Goal: Navigation & Orientation: Find specific page/section

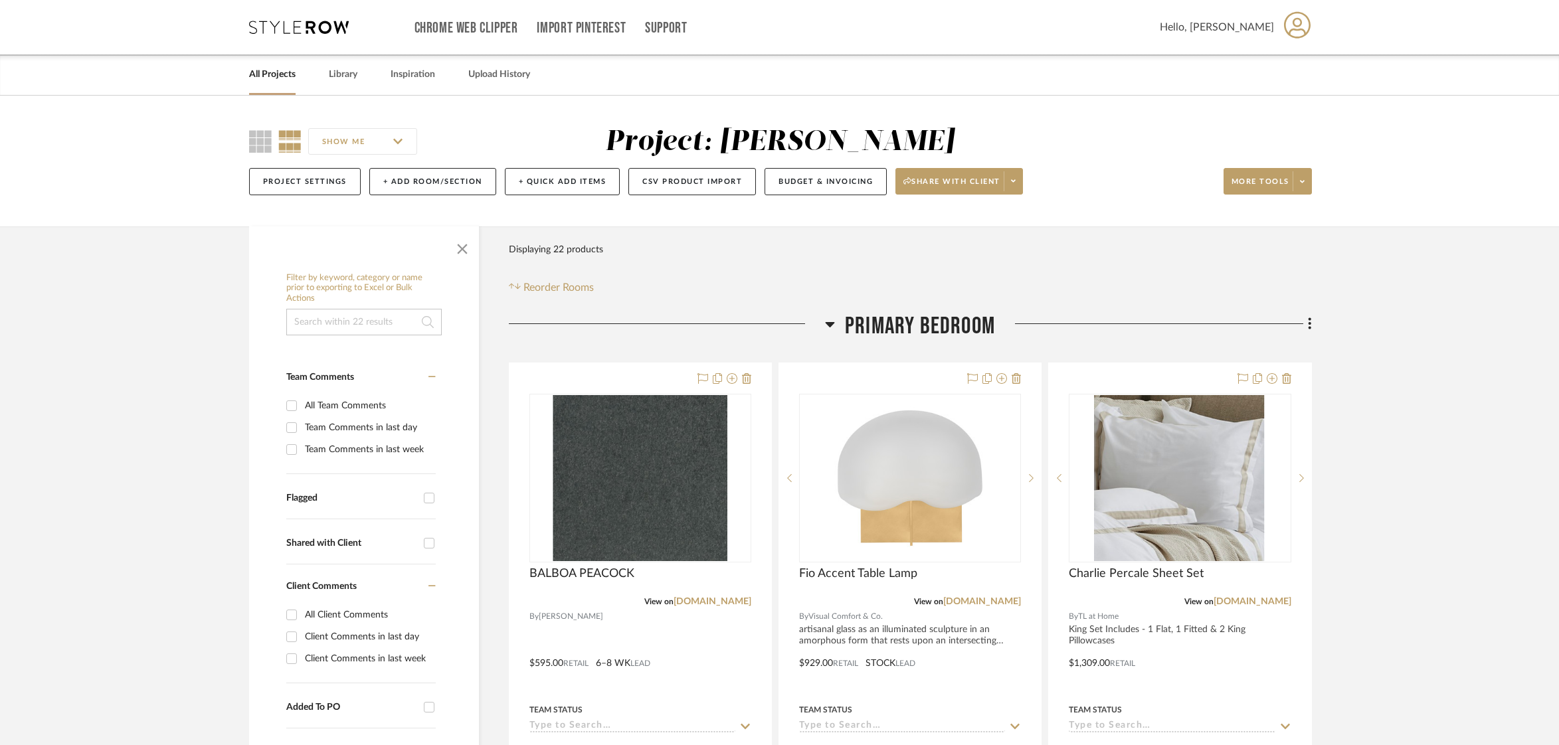
click at [272, 74] on link "All Projects" at bounding box center [272, 75] width 46 height 18
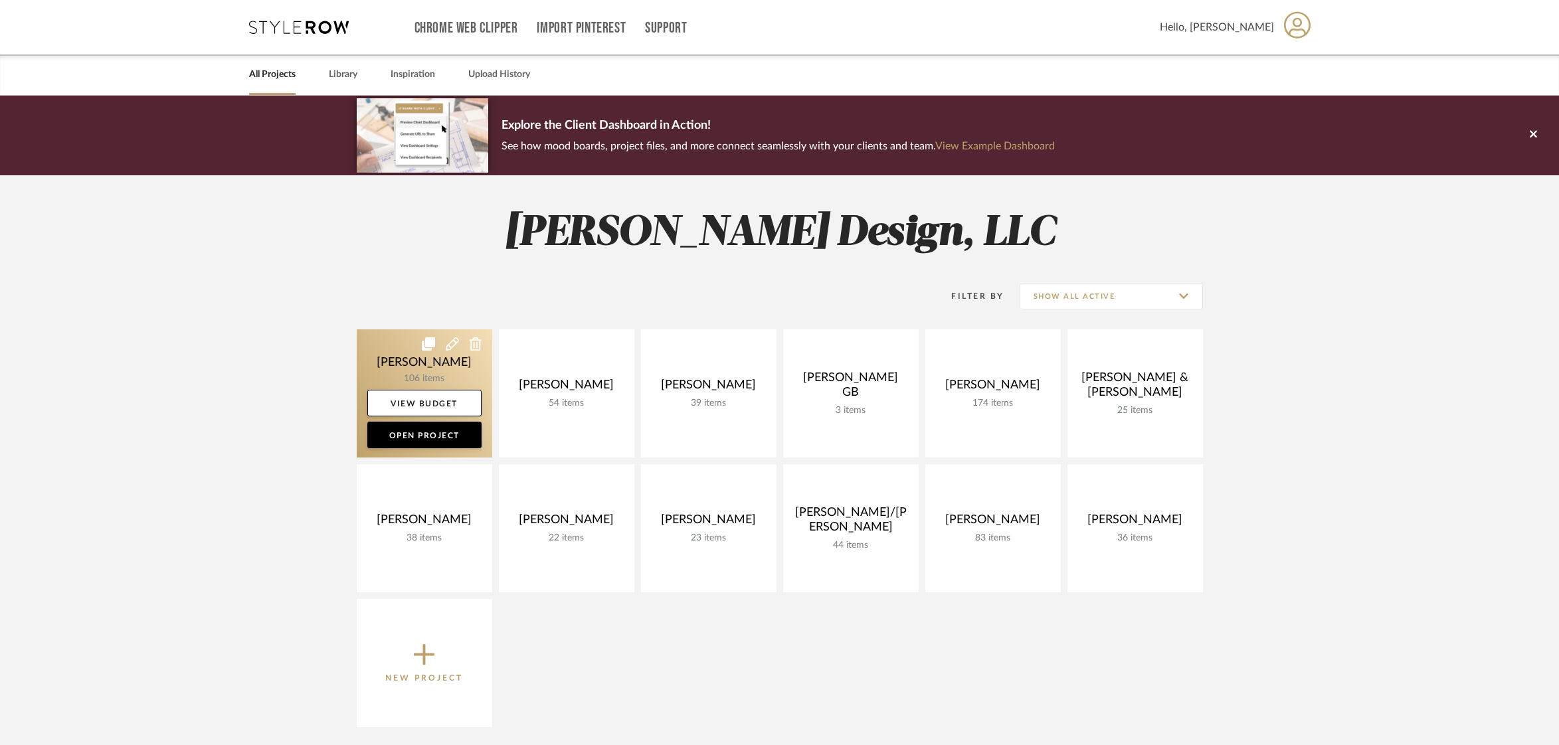
click at [409, 368] on link at bounding box center [424, 393] width 135 height 128
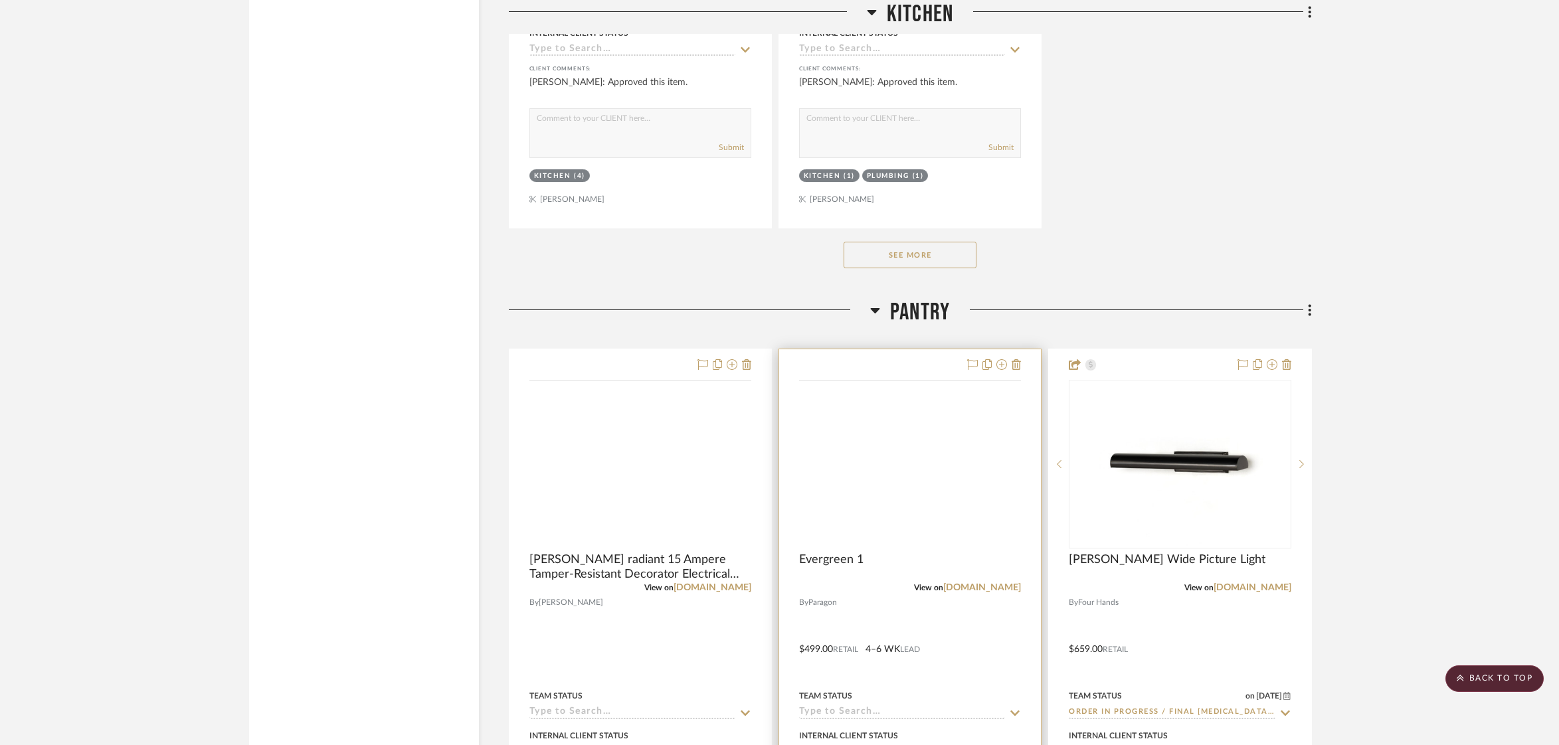
scroll to position [5036, 0]
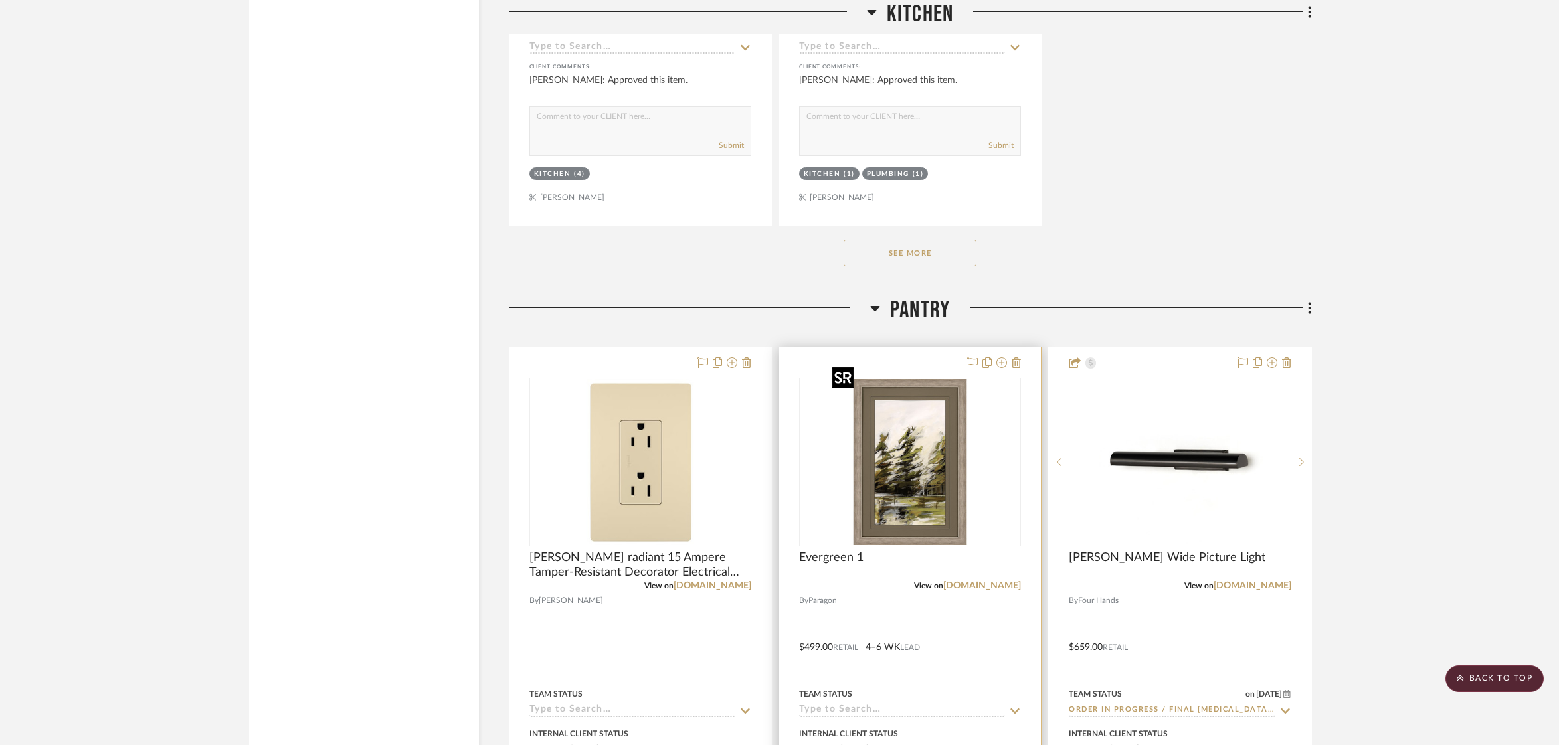
click at [883, 430] on img "0" at bounding box center [910, 462] width 166 height 166
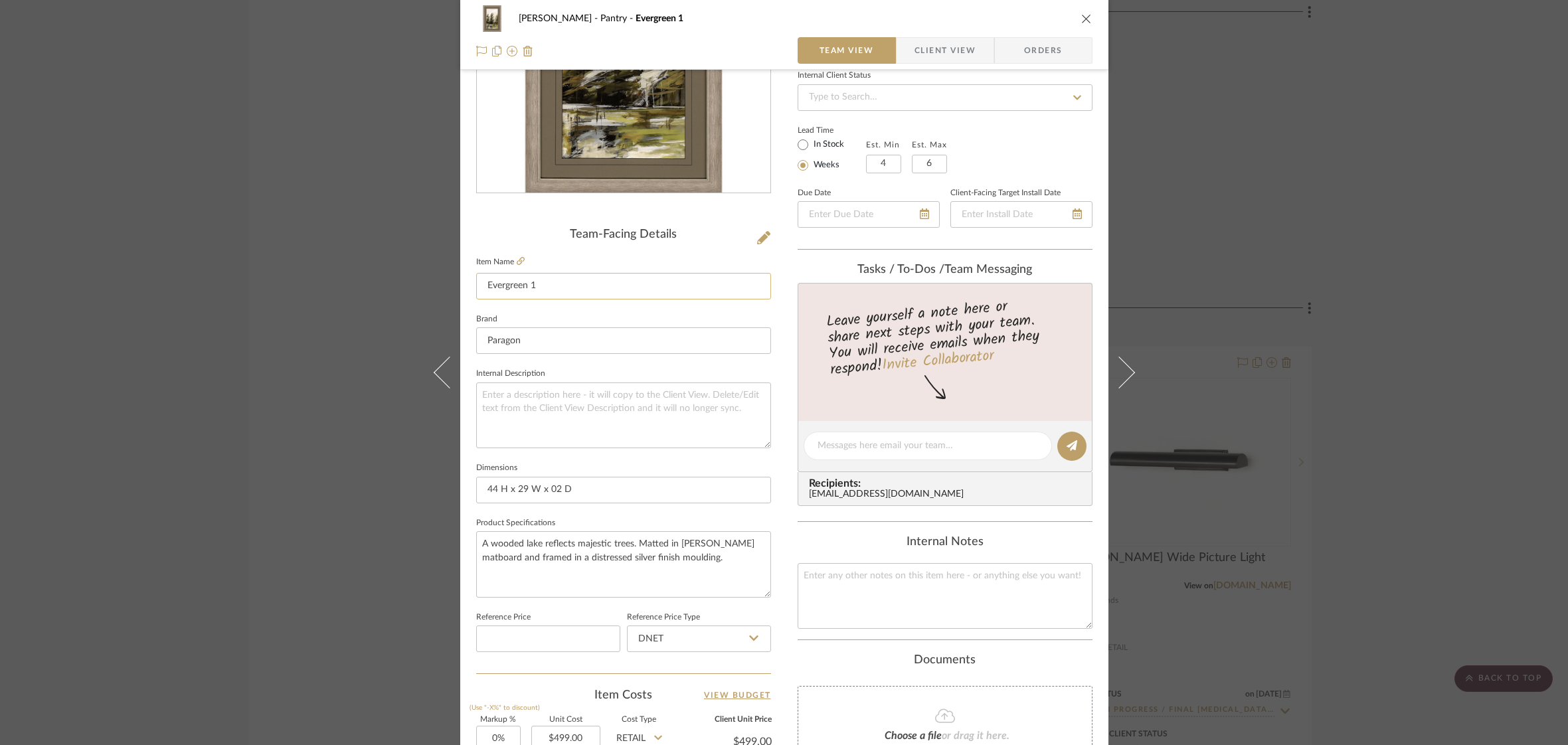
scroll to position [188, 0]
click at [518, 258] on icon at bounding box center [521, 260] width 8 height 8
click at [517, 257] on icon at bounding box center [521, 260] width 8 height 8
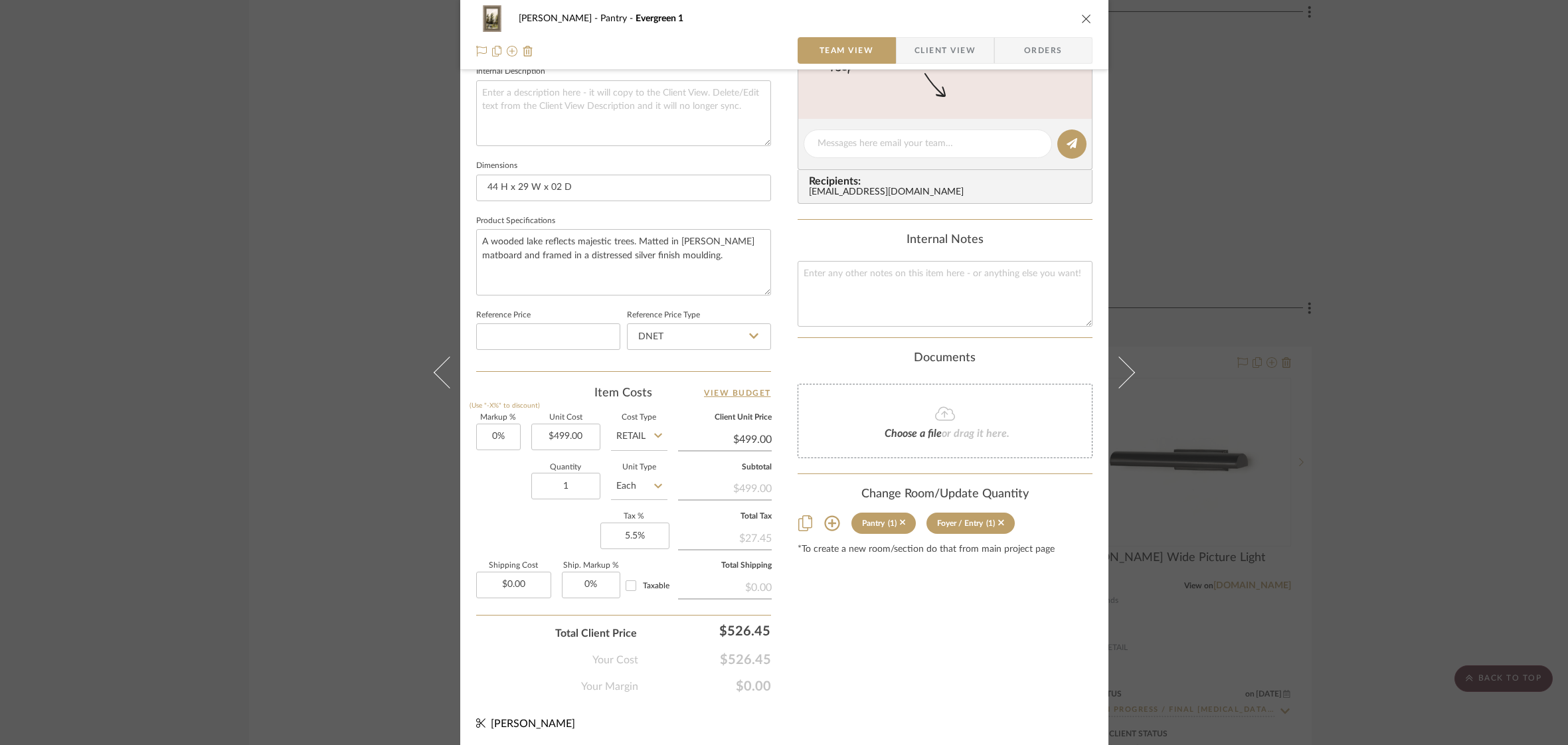
scroll to position [0, 0]
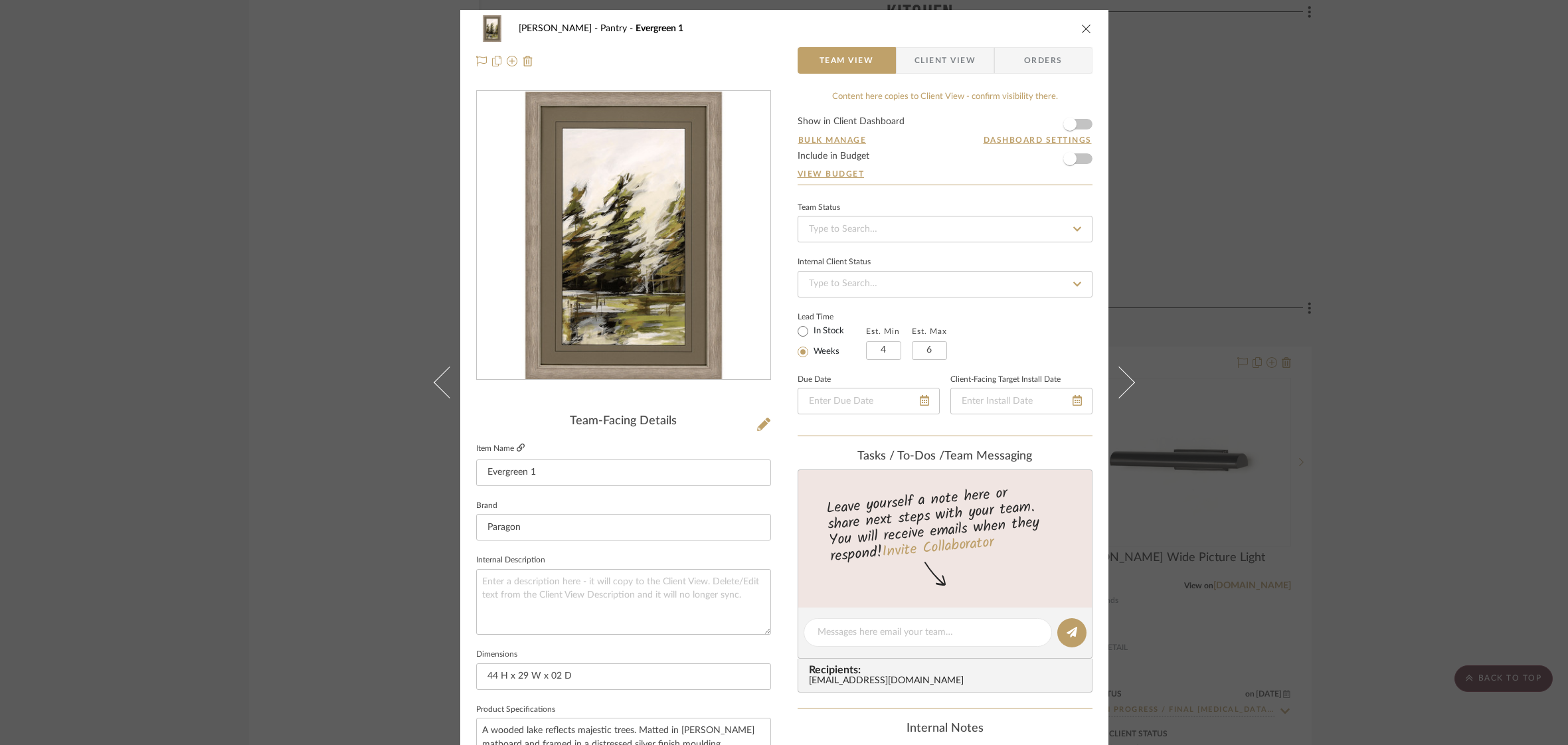
click at [517, 448] on icon at bounding box center [521, 448] width 8 height 8
